Goal: Find contact information: Find contact information

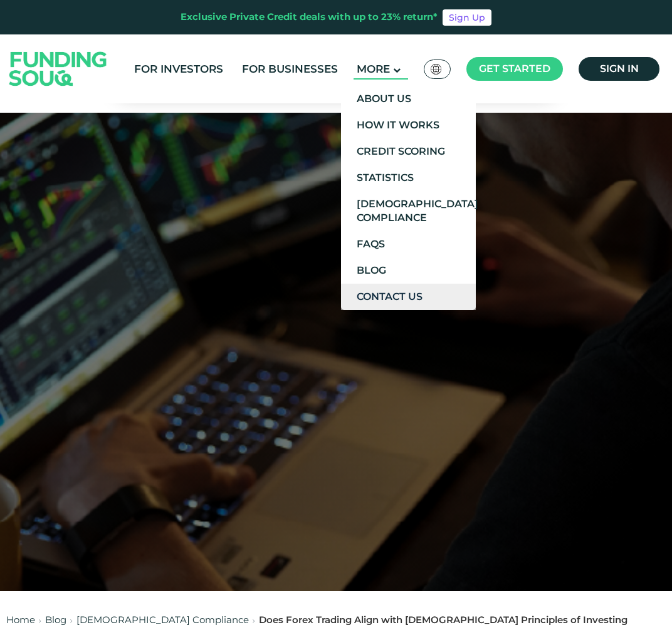
click at [342, 294] on link "Contact Us" at bounding box center [408, 297] width 135 height 26
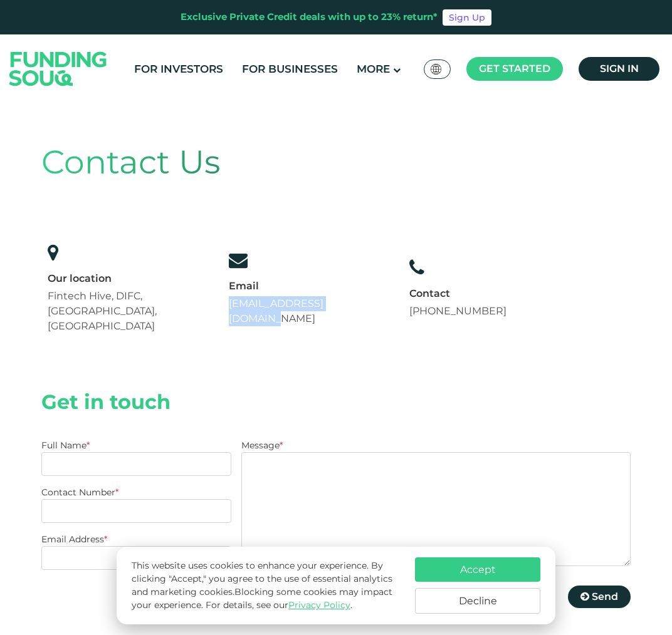
drag, startPoint x: 251, startPoint y: 295, endPoint x: 385, endPoint y: 295, distance: 134.1
click at [385, 295] on div "Email support@fundingsouq.com" at bounding box center [307, 288] width 170 height 88
copy link "[EMAIL_ADDRESS][DOMAIN_NAME]"
